Goal: Transaction & Acquisition: Book appointment/travel/reservation

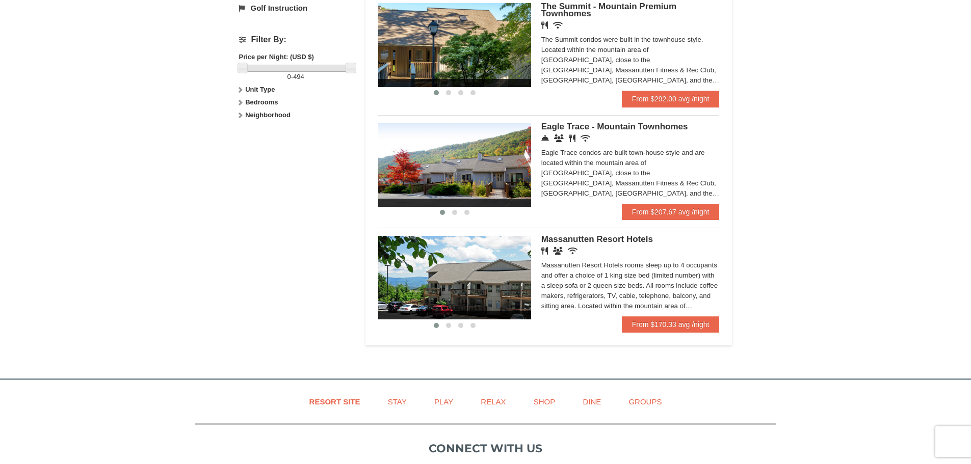
scroll to position [509, 0]
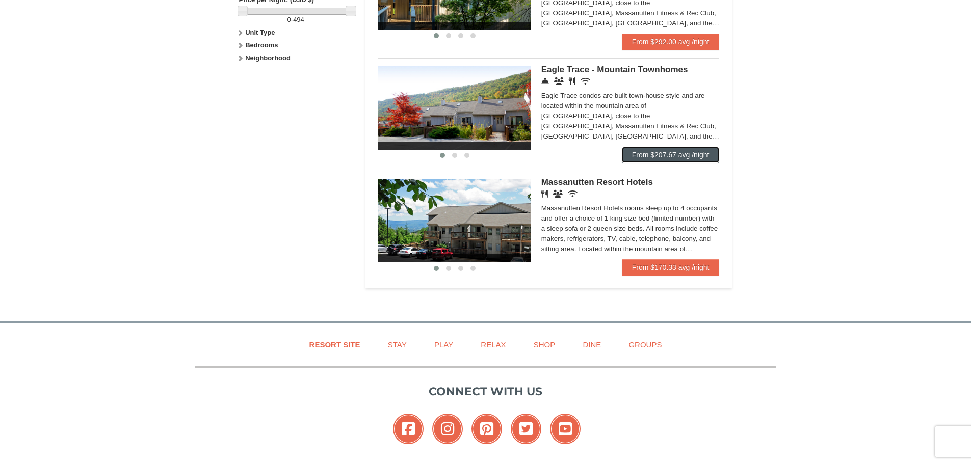
click at [703, 163] on link "From $207.67 avg /night" at bounding box center [671, 155] width 98 height 16
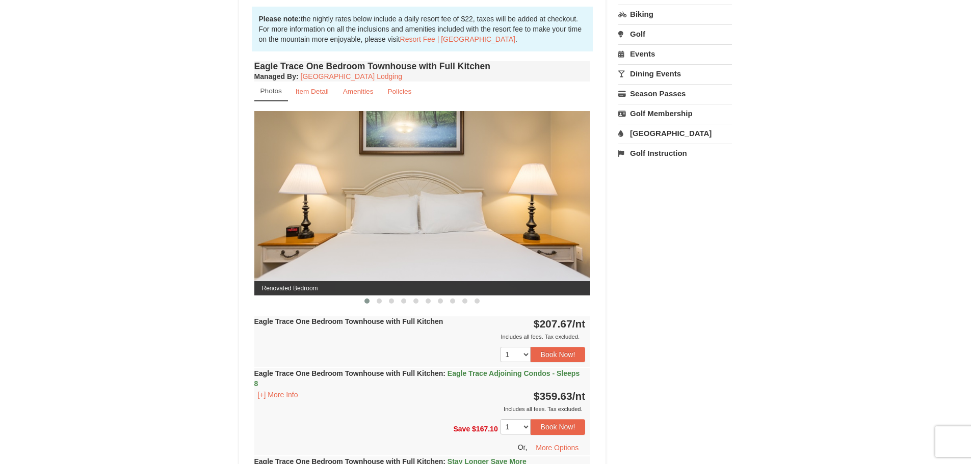
scroll to position [357, 0]
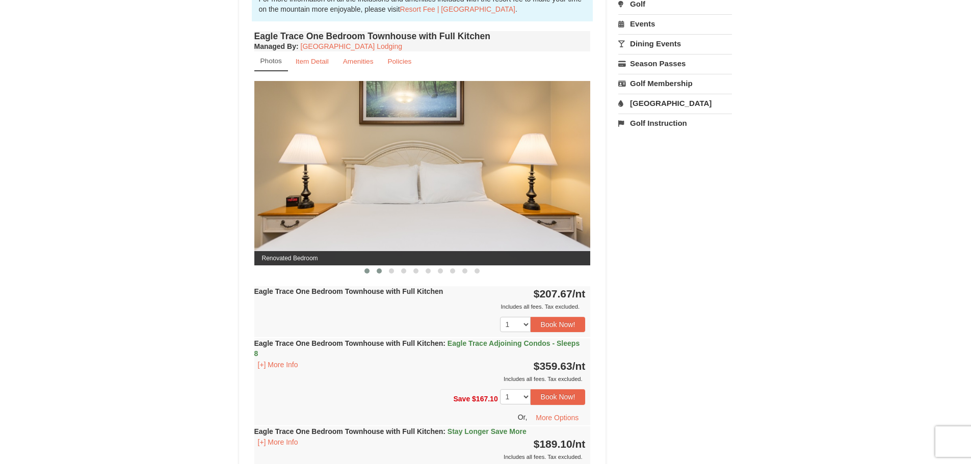
click at [378, 271] on span at bounding box center [378, 270] width 5 height 5
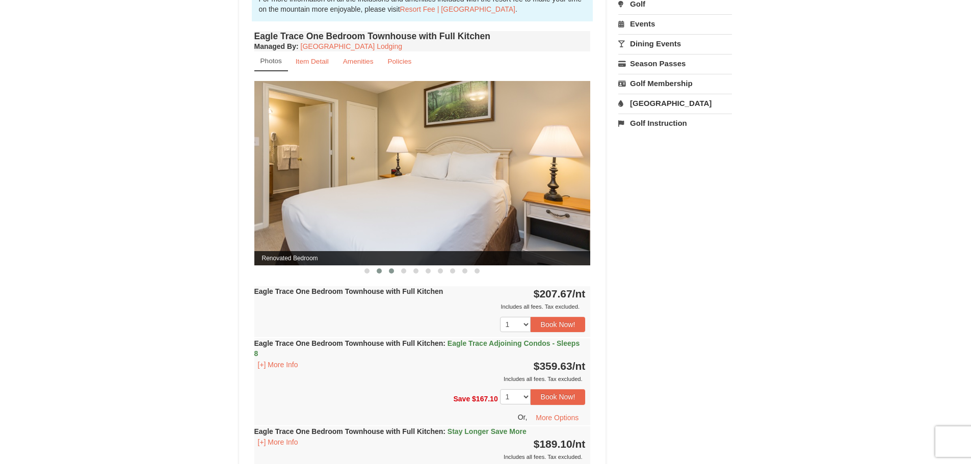
click at [392, 271] on span at bounding box center [391, 270] width 5 height 5
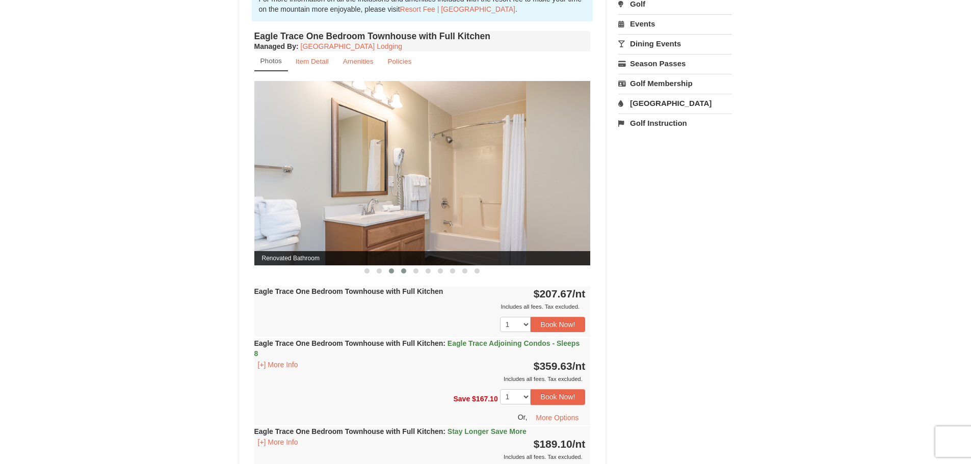
click at [405, 274] on button at bounding box center [403, 271] width 12 height 10
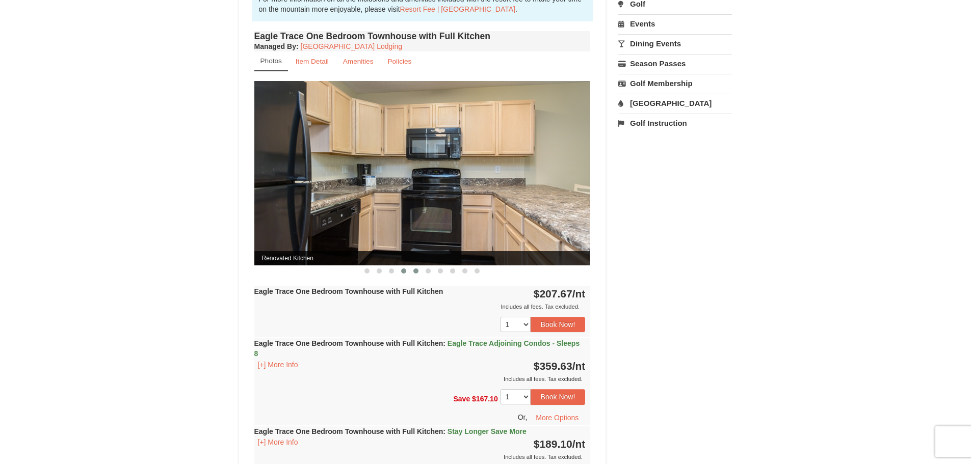
click at [414, 272] on span at bounding box center [415, 270] width 5 height 5
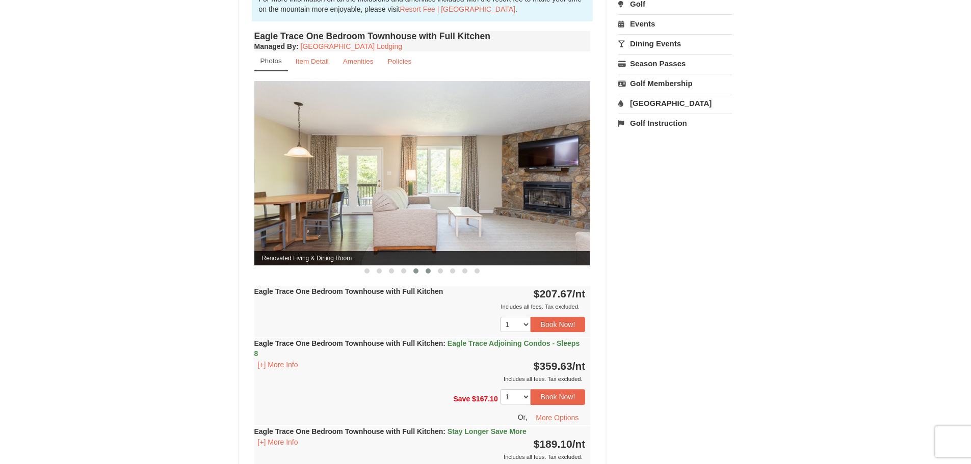
click at [424, 269] on button at bounding box center [428, 271] width 12 height 10
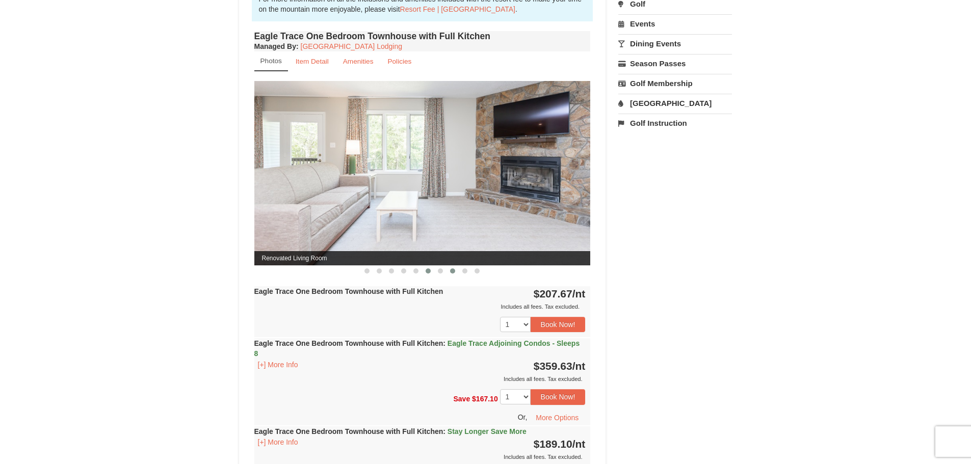
click at [456, 271] on button at bounding box center [452, 271] width 12 height 10
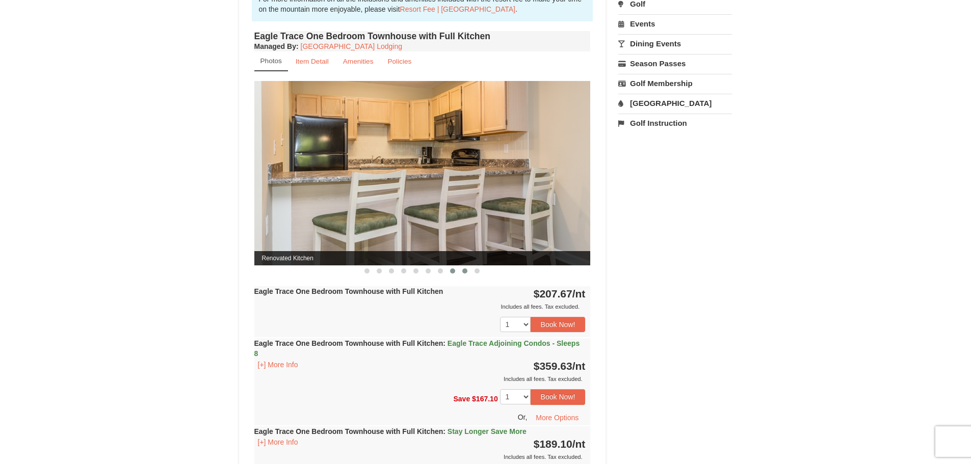
click at [465, 270] on span at bounding box center [464, 270] width 5 height 5
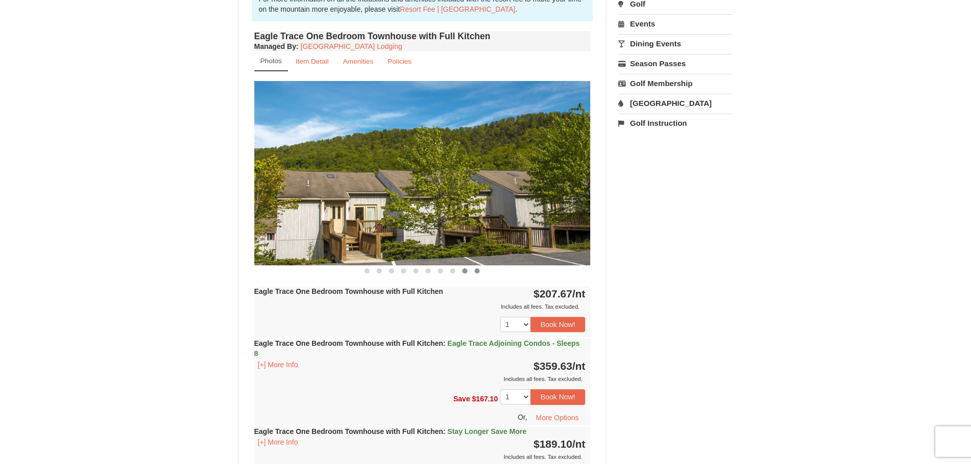
click at [479, 270] on button at bounding box center [477, 271] width 12 height 10
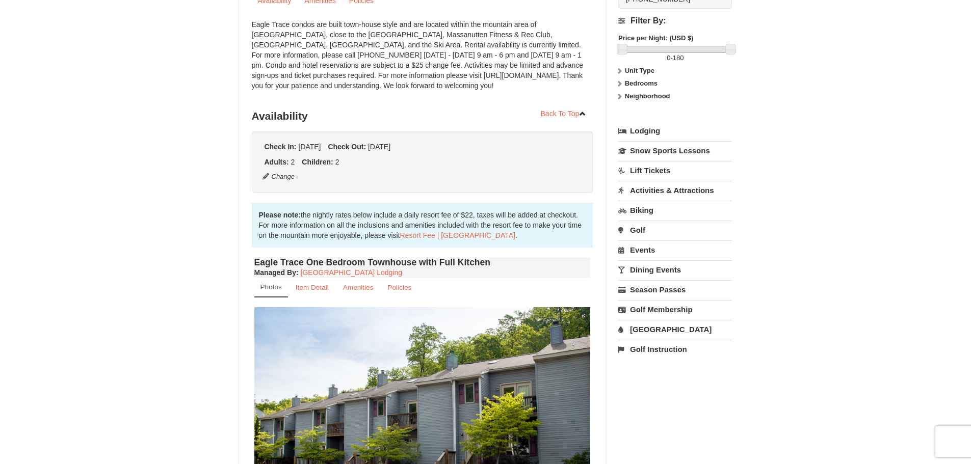
scroll to position [0, 0]
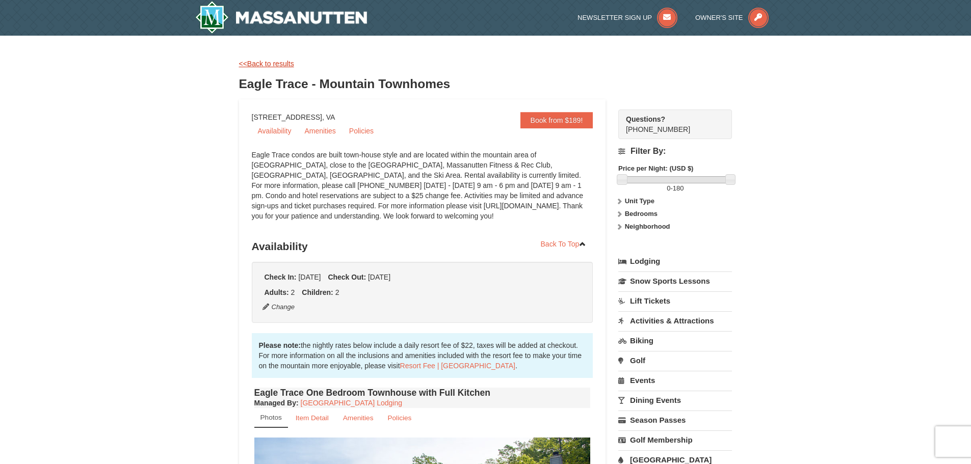
click at [283, 65] on link "<<Back to results" at bounding box center [266, 64] width 55 height 8
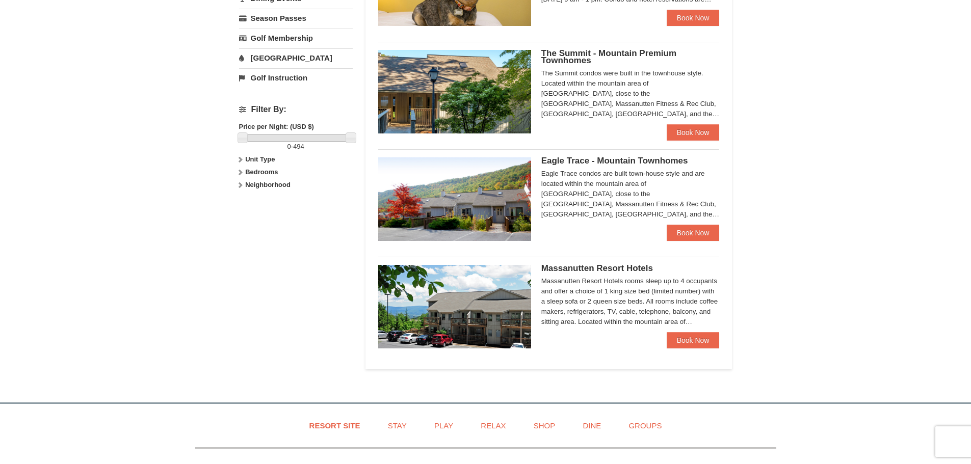
scroll to position [408, 0]
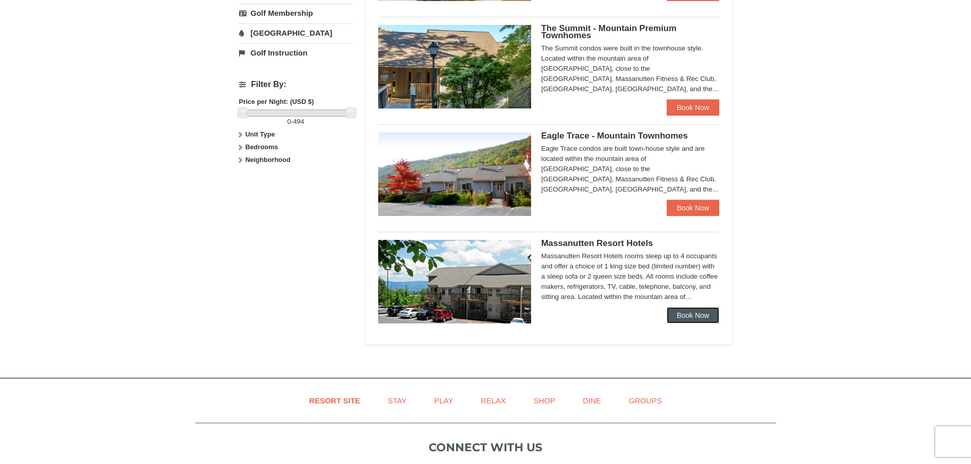
click at [709, 319] on link "Book Now" at bounding box center [692, 315] width 53 height 16
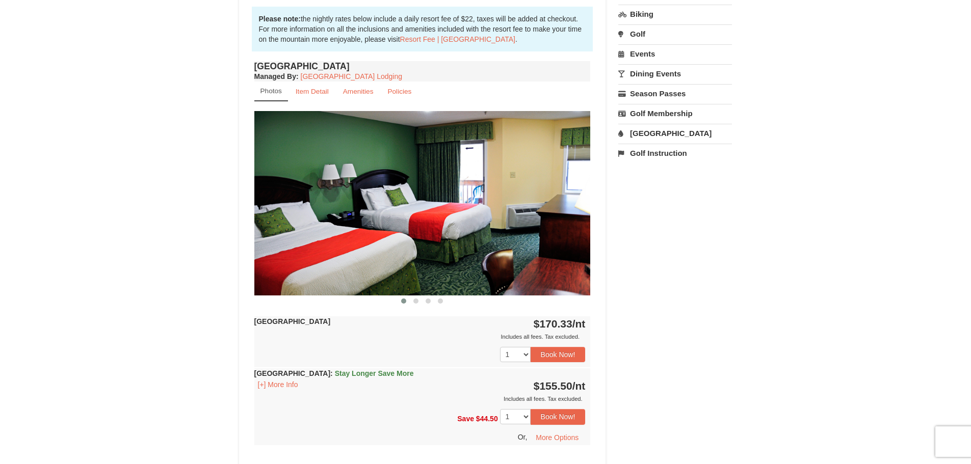
scroll to position [306, 0]
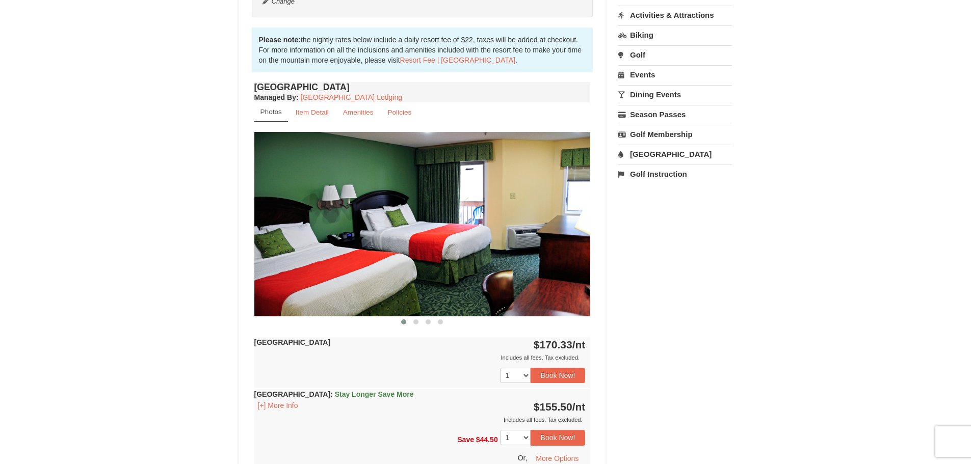
click at [579, 233] on img at bounding box center [422, 224] width 336 height 184
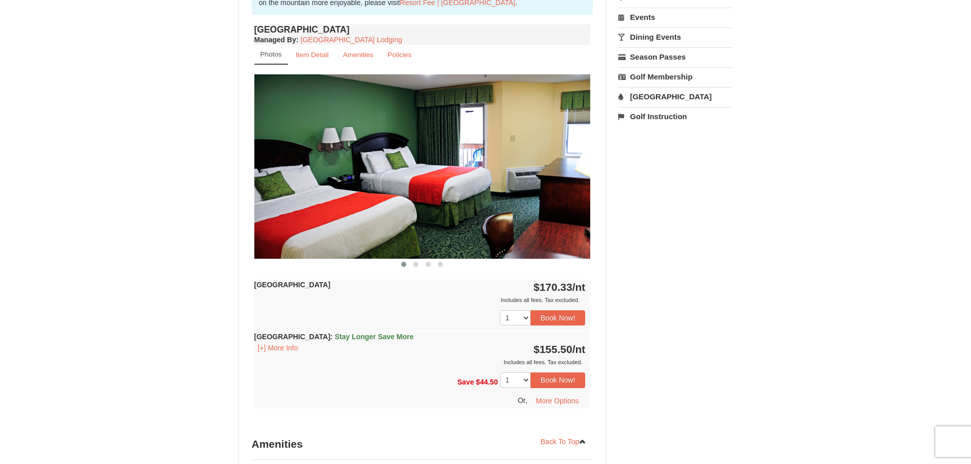
scroll to position [408, 0]
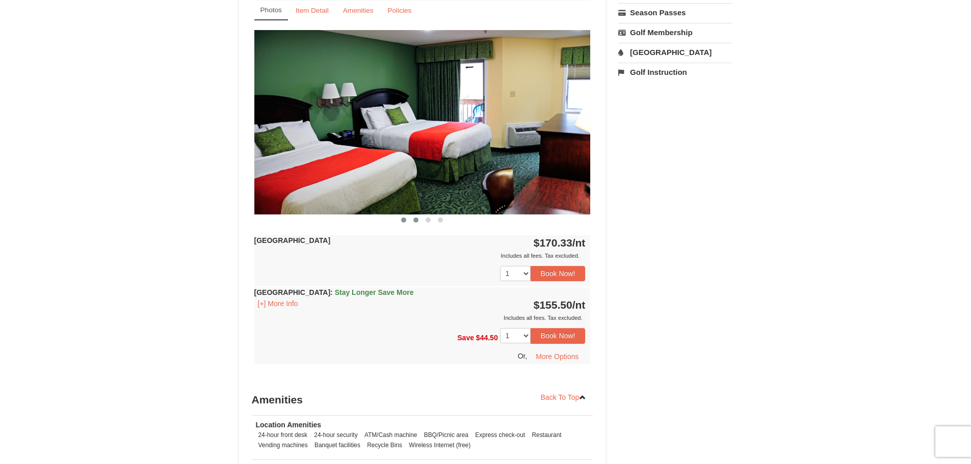
click at [418, 221] on span at bounding box center [415, 220] width 5 height 5
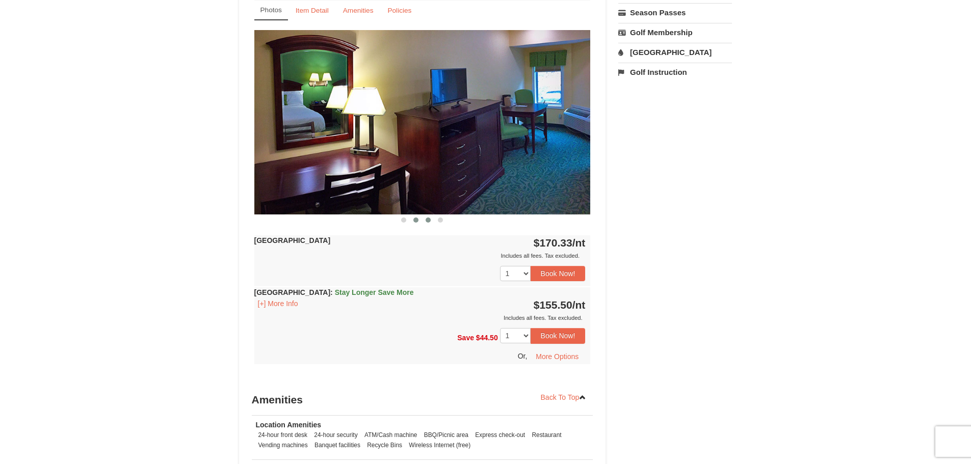
click at [425, 221] on button at bounding box center [428, 220] width 12 height 10
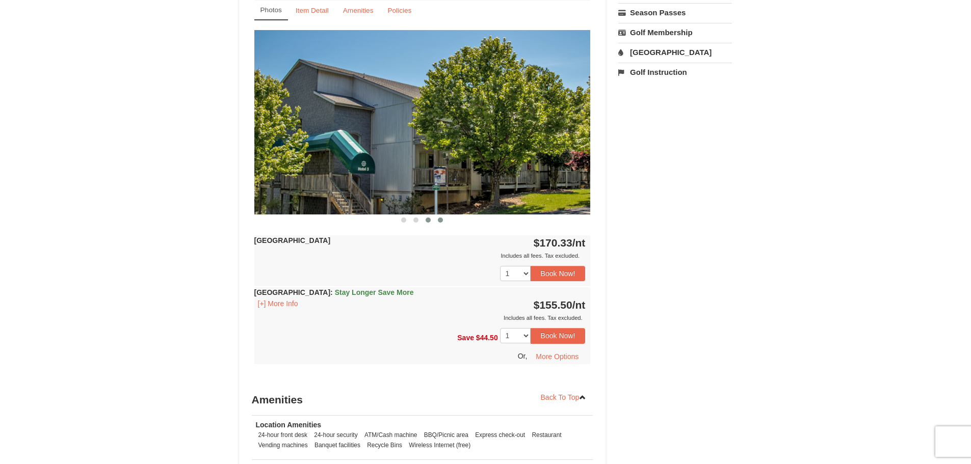
click at [439, 224] on button at bounding box center [440, 220] width 12 height 10
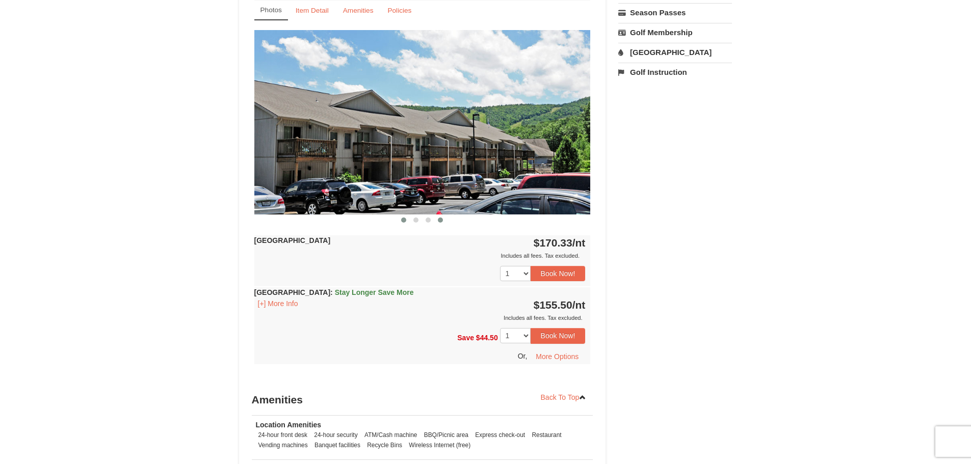
click at [404, 222] on span at bounding box center [403, 220] width 5 height 5
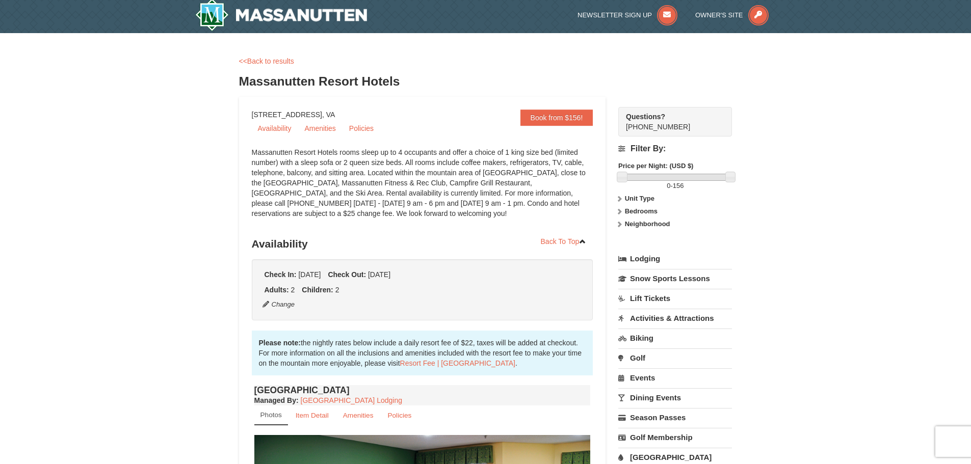
scroll to position [0, 0]
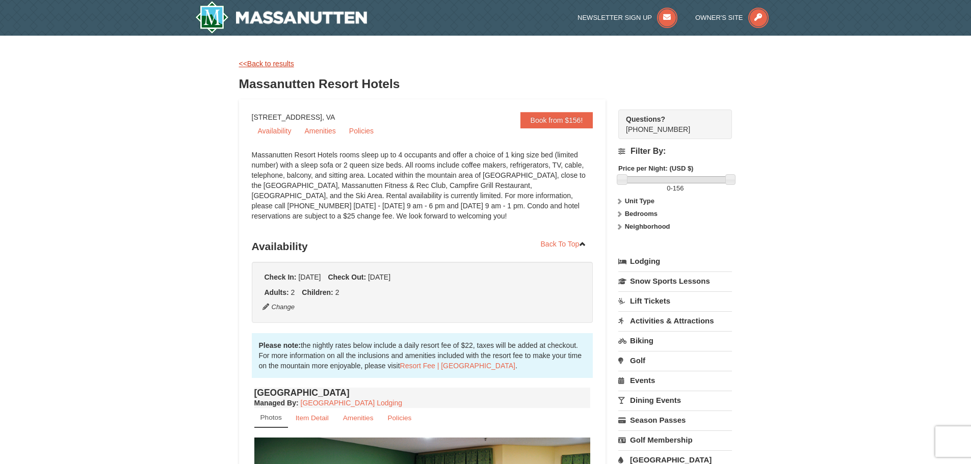
click at [275, 63] on link "<<Back to results" at bounding box center [266, 64] width 55 height 8
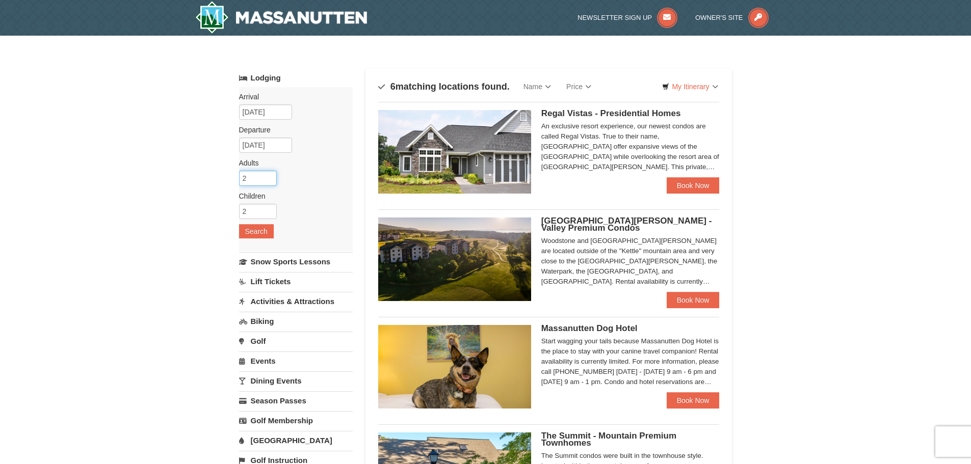
drag, startPoint x: 252, startPoint y: 180, endPoint x: 230, endPoint y: 177, distance: 22.1
click at [230, 177] on div "× Categories Map List Filter My Itinerary Questions? 1-540-289-9441 Lodging Arr…" at bounding box center [486, 405] width 514 height 719
click at [270, 178] on input "6" at bounding box center [258, 178] width 38 height 15
click at [270, 178] on input "7" at bounding box center [258, 178] width 38 height 15
click at [270, 178] on input "8" at bounding box center [258, 178] width 38 height 15
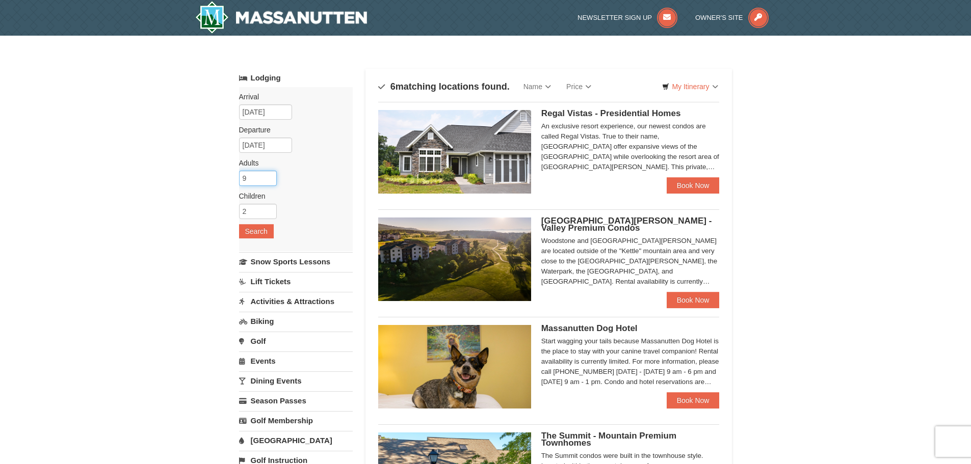
click at [270, 178] on input "9" at bounding box center [258, 178] width 38 height 15
click at [270, 178] on input "10" at bounding box center [258, 178] width 38 height 15
click at [269, 181] on input "9" at bounding box center [258, 178] width 38 height 15
type input "8"
click at [269, 181] on input "8" at bounding box center [258, 178] width 38 height 15
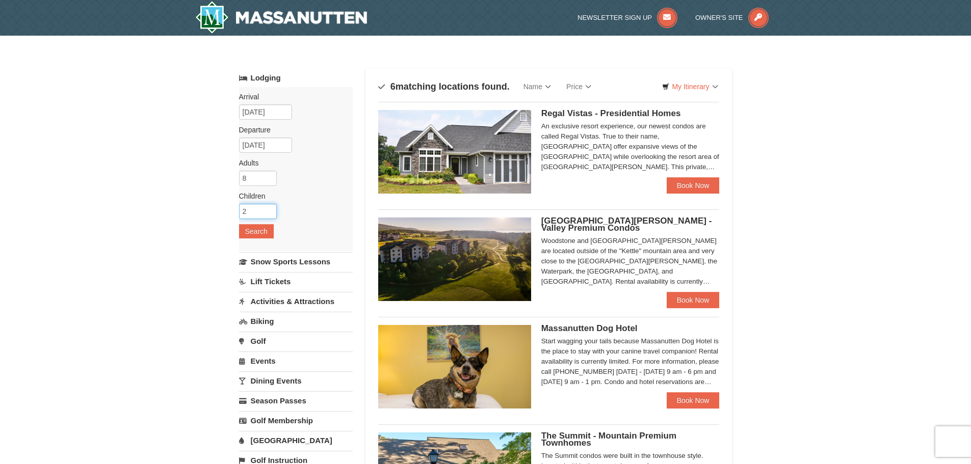
click at [259, 207] on input "2" at bounding box center [258, 211] width 38 height 15
click at [268, 207] on input "3" at bounding box center [258, 211] width 38 height 15
click at [268, 207] on input "4" at bounding box center [258, 211] width 38 height 15
click at [268, 207] on input "5" at bounding box center [258, 211] width 38 height 15
click at [268, 207] on input "6" at bounding box center [258, 211] width 38 height 15
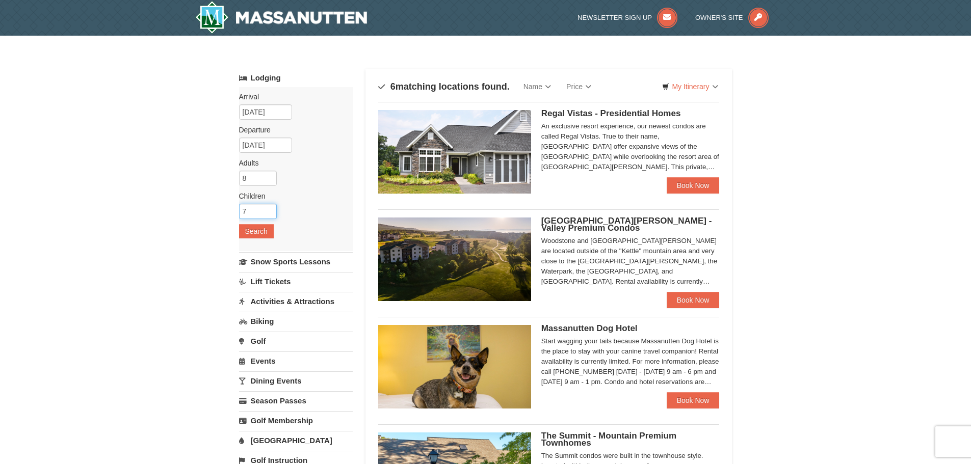
click at [268, 207] on input "7" at bounding box center [258, 211] width 38 height 15
click at [268, 207] on input "8" at bounding box center [258, 211] width 38 height 15
click at [268, 207] on input "9" at bounding box center [258, 211] width 38 height 15
click at [268, 207] on input "10" at bounding box center [258, 211] width 38 height 15
click at [268, 207] on input "11" at bounding box center [258, 211] width 38 height 15
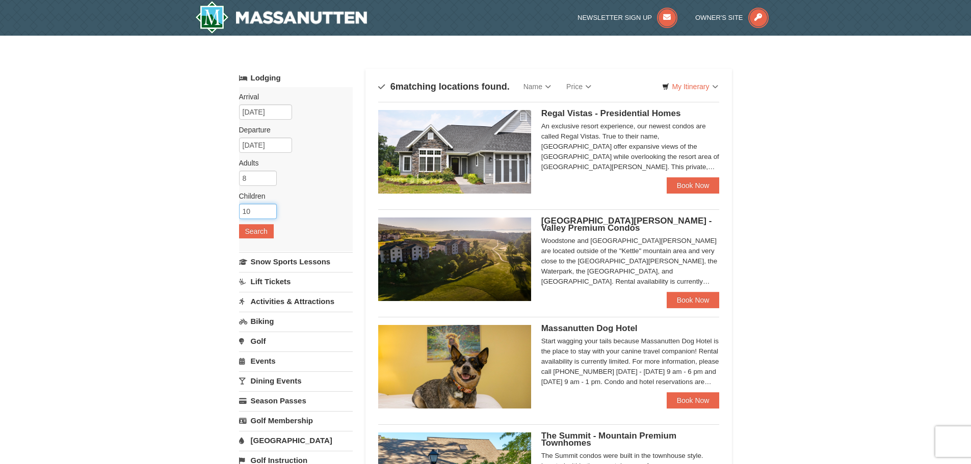
click at [270, 216] on input "10" at bounding box center [258, 211] width 38 height 15
type input "9"
click at [270, 216] on input "9" at bounding box center [258, 211] width 38 height 15
click at [270, 181] on input "7" at bounding box center [258, 178] width 38 height 15
type input "6"
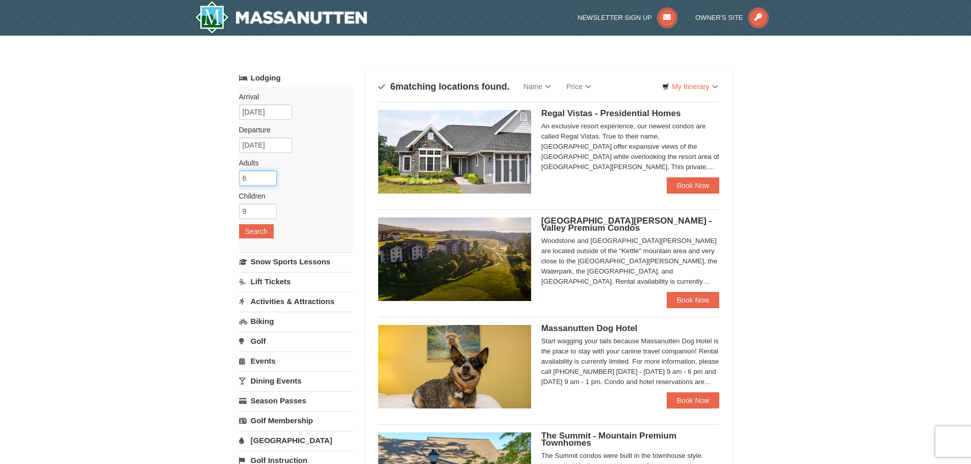
click at [270, 181] on input "6" at bounding box center [258, 178] width 38 height 15
click at [271, 215] on input "8" at bounding box center [258, 211] width 38 height 15
type input "7"
click at [271, 215] on input "7" at bounding box center [258, 211] width 38 height 15
click at [267, 229] on button "Search" at bounding box center [256, 231] width 35 height 14
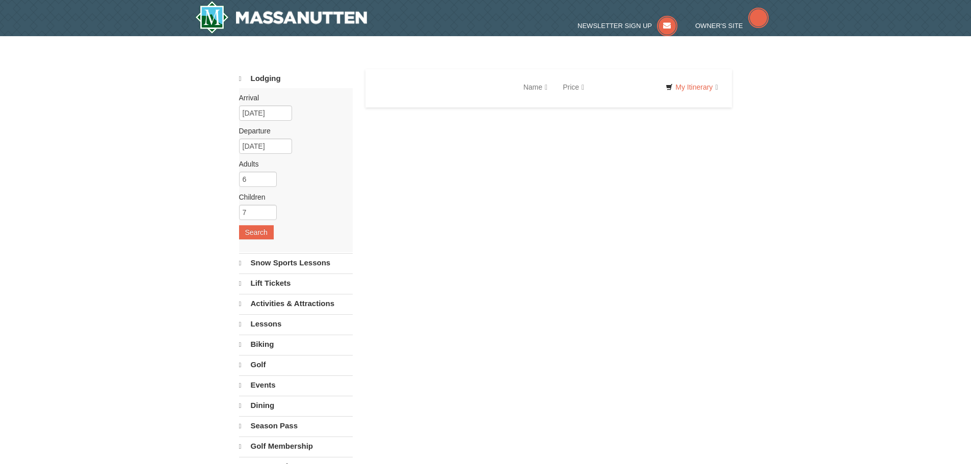
select select "10"
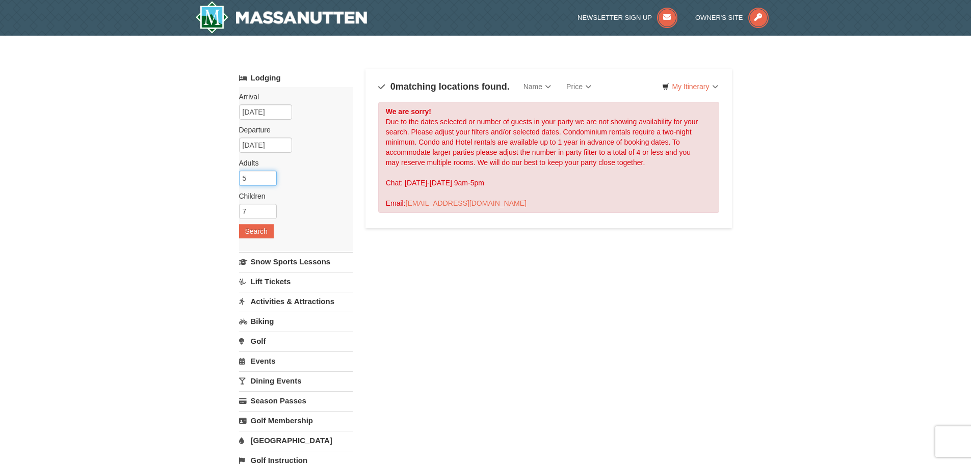
type input "5"
click at [268, 182] on input "5" at bounding box center [258, 178] width 38 height 15
click at [268, 215] on input "6" at bounding box center [258, 211] width 38 height 15
type input "5"
click at [268, 215] on input "5" at bounding box center [258, 211] width 38 height 15
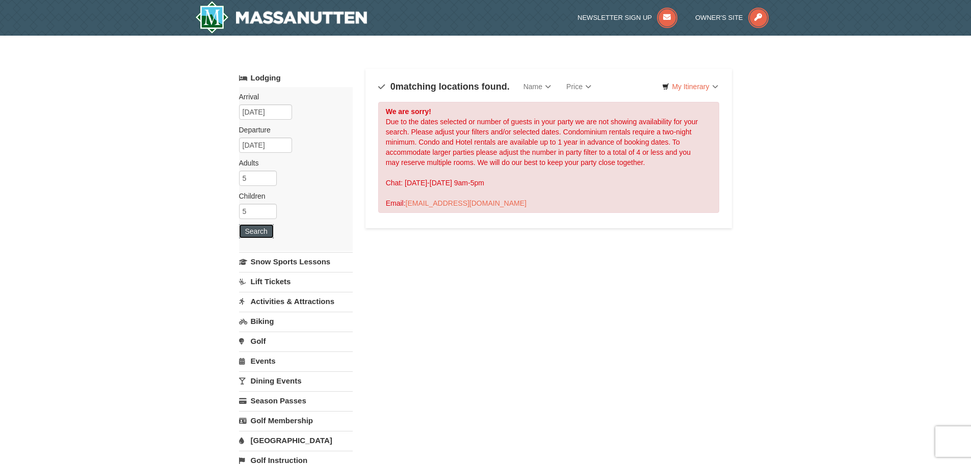
click at [262, 232] on button "Search" at bounding box center [256, 231] width 35 height 14
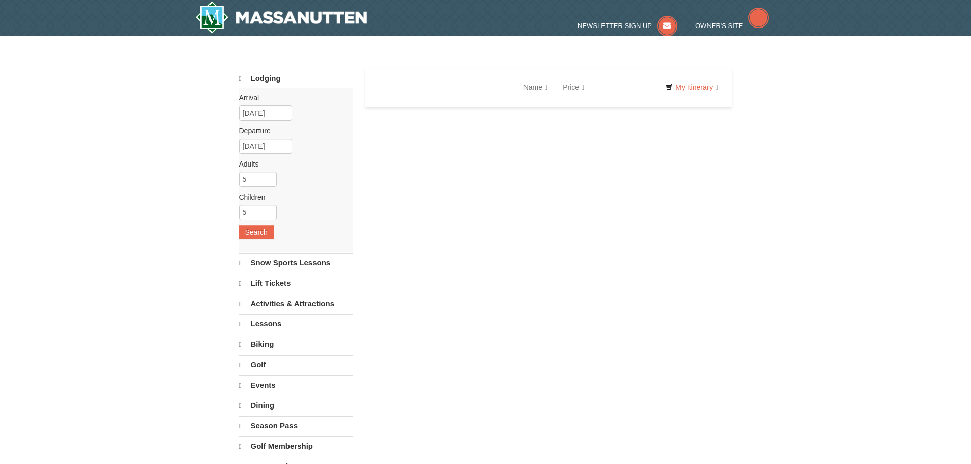
select select "10"
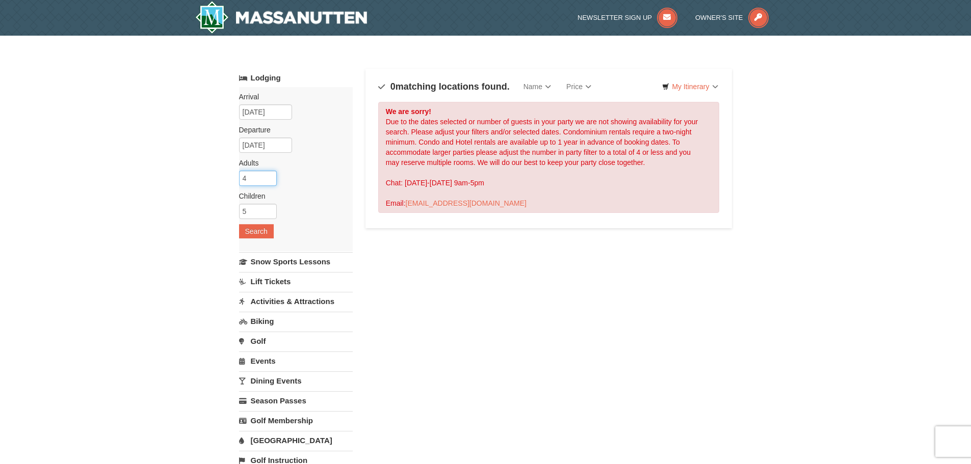
type input "4"
click at [270, 181] on input "4" at bounding box center [258, 178] width 38 height 15
type input "4"
click at [268, 212] on input "4" at bounding box center [258, 211] width 38 height 15
click at [266, 229] on button "Search" at bounding box center [256, 231] width 35 height 14
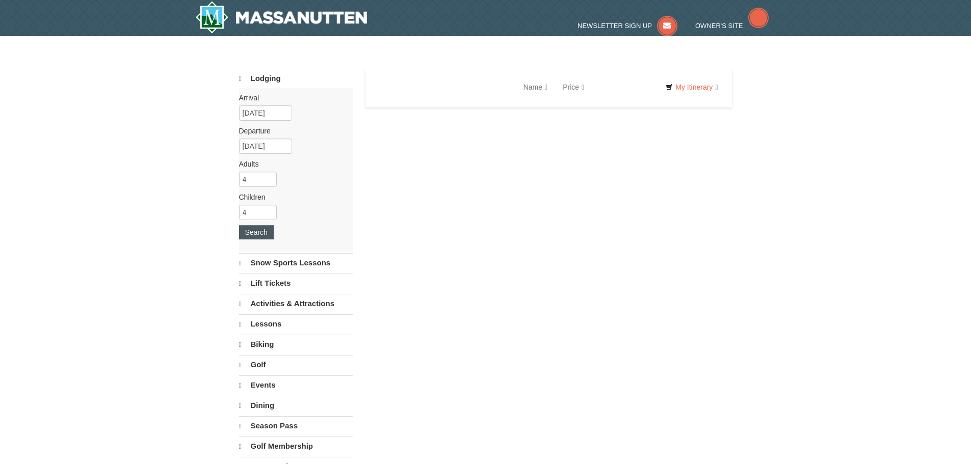
select select "10"
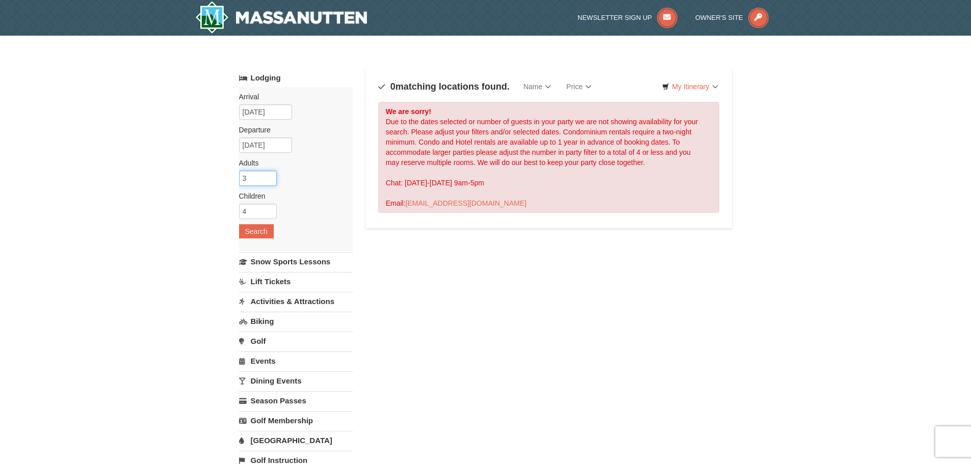
type input "3"
click at [271, 179] on input "3" at bounding box center [258, 178] width 38 height 15
type input "3"
click at [270, 215] on input "3" at bounding box center [258, 211] width 38 height 15
click at [264, 232] on button "Search" at bounding box center [256, 231] width 35 height 14
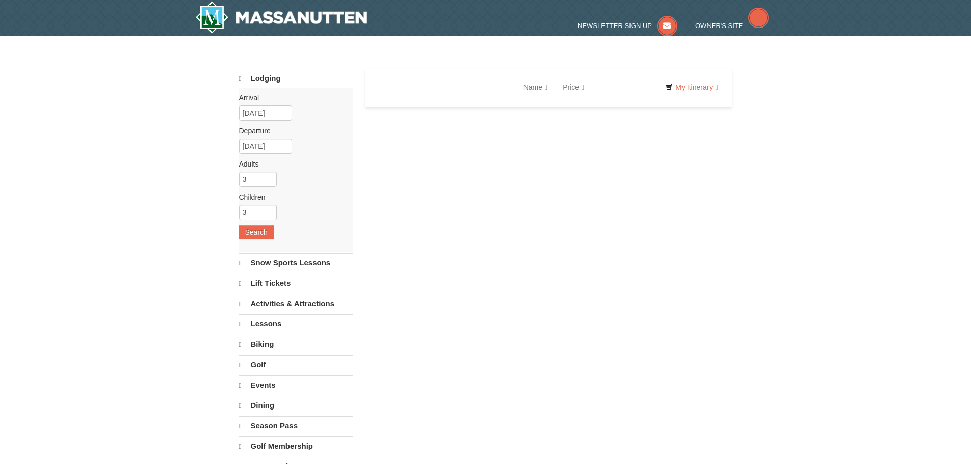
select select "10"
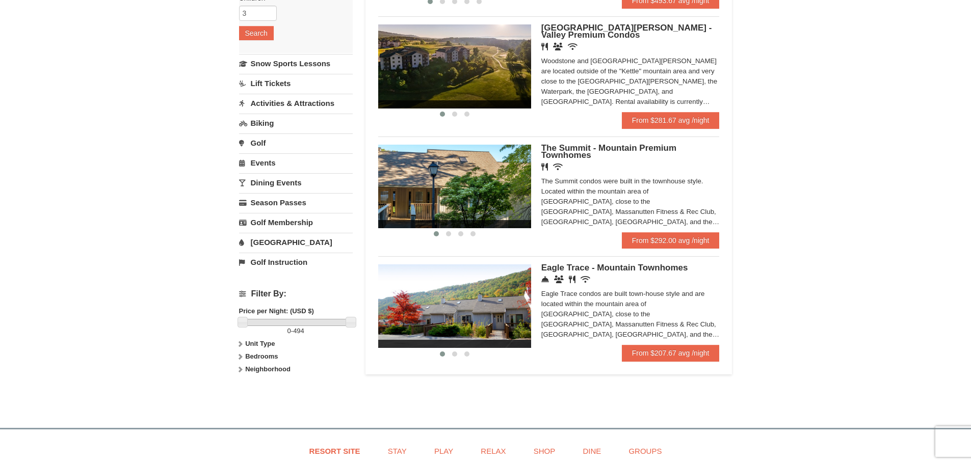
scroll to position [204, 0]
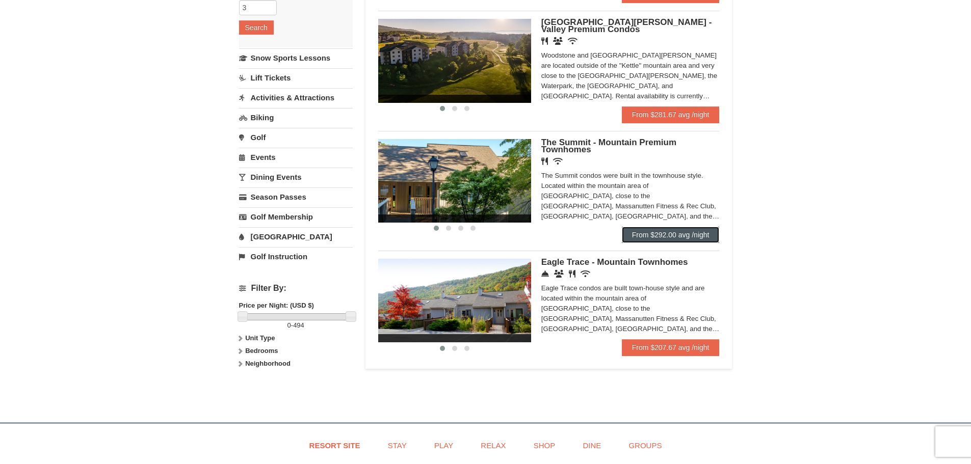
click at [648, 229] on link "From $292.00 avg /night" at bounding box center [671, 235] width 98 height 16
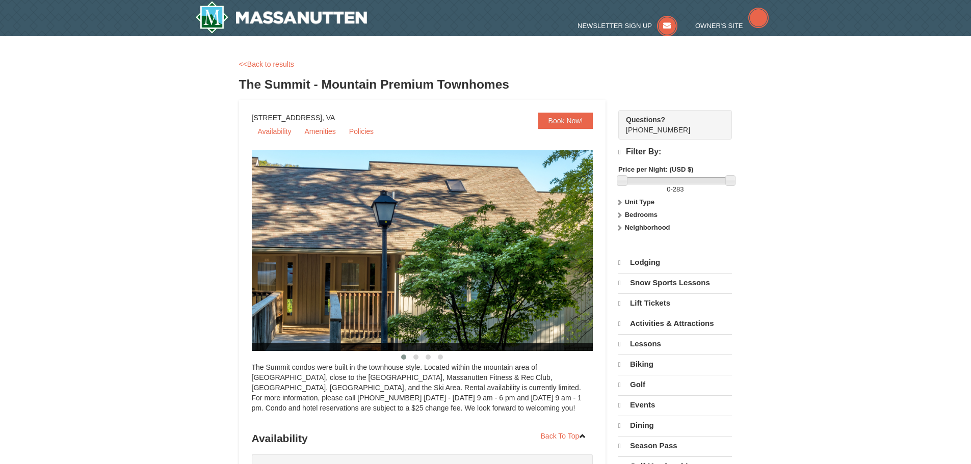
select select "10"
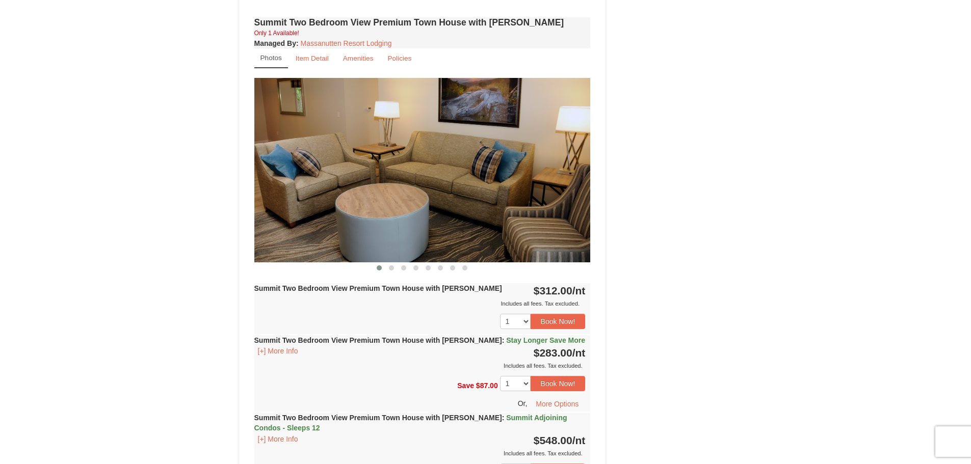
scroll to position [1885, 0]
